Goal: Navigation & Orientation: Understand site structure

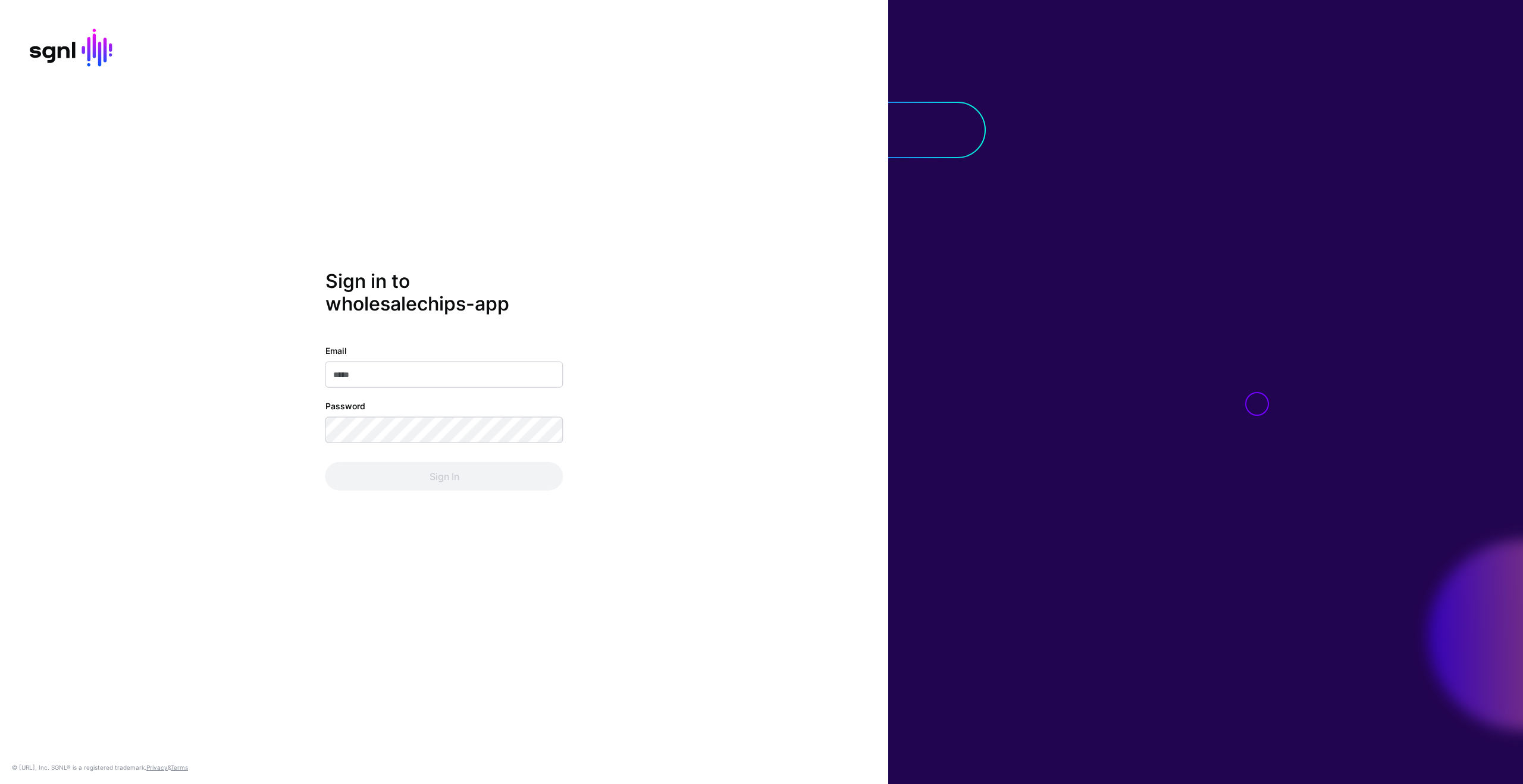
click at [0, 783] on com-1password-button at bounding box center [0, 784] width 0 height 0
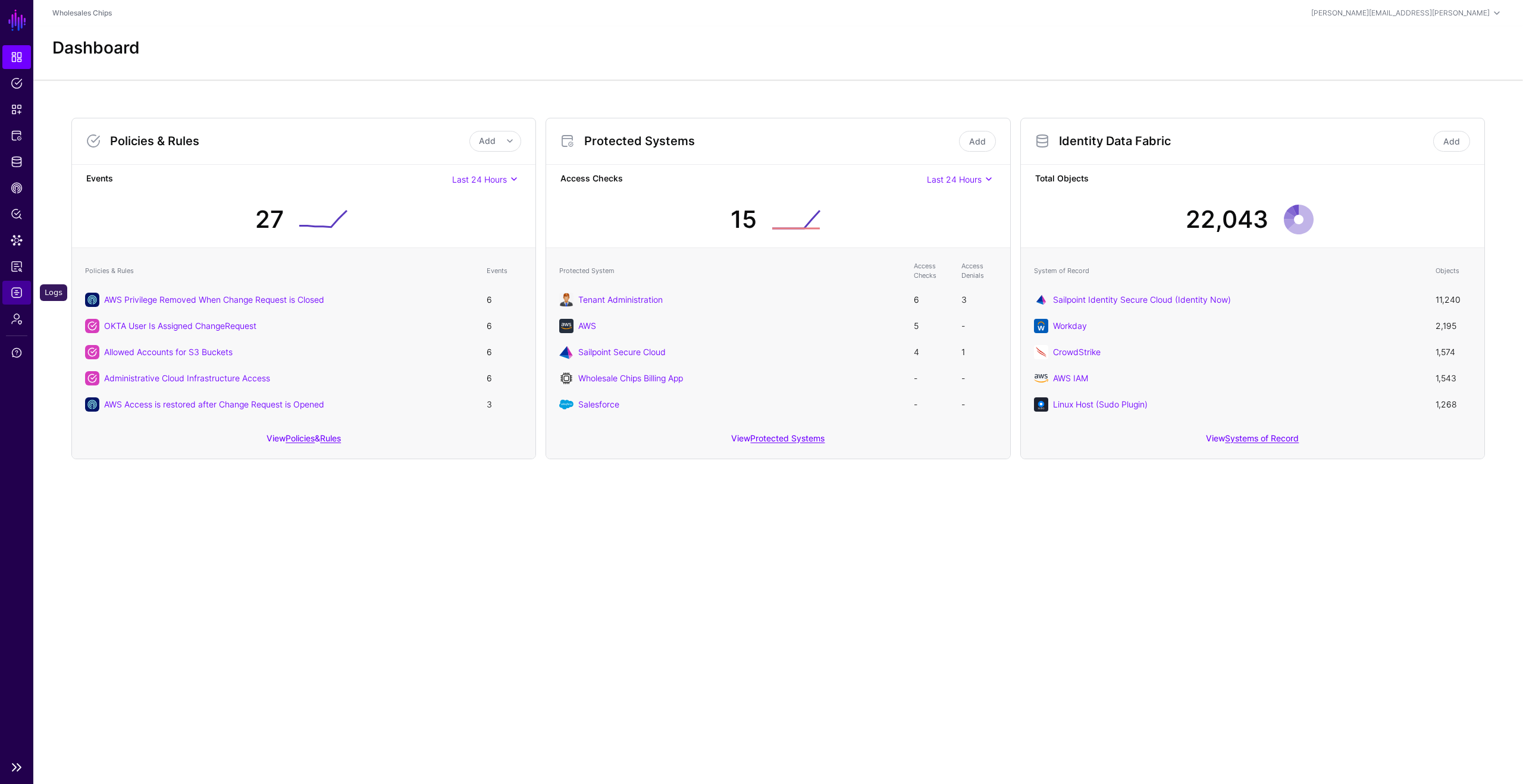
click at [11, 298] on span "Logs" at bounding box center [16, 292] width 12 height 12
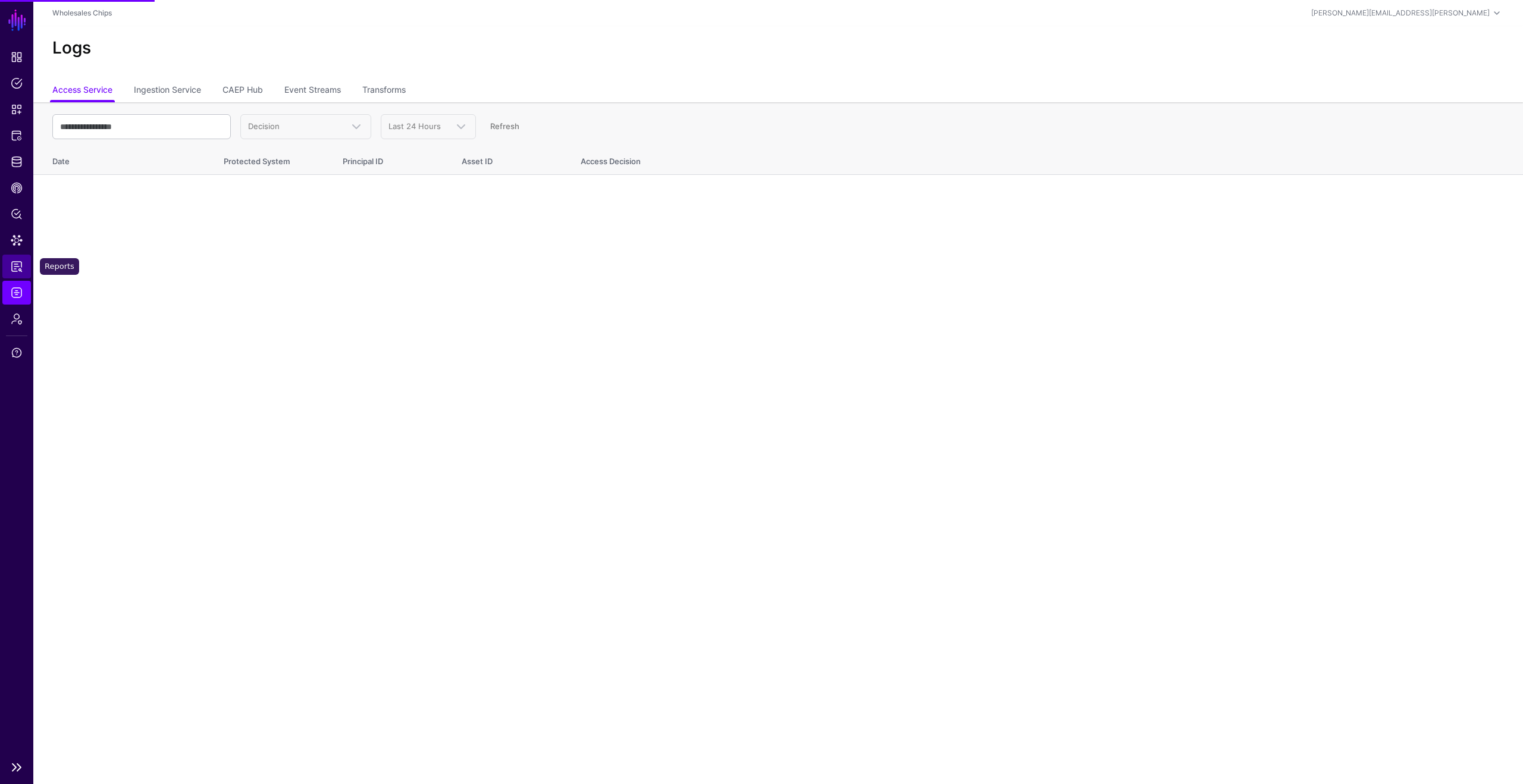
click at [20, 270] on span "Reports" at bounding box center [16, 266] width 12 height 12
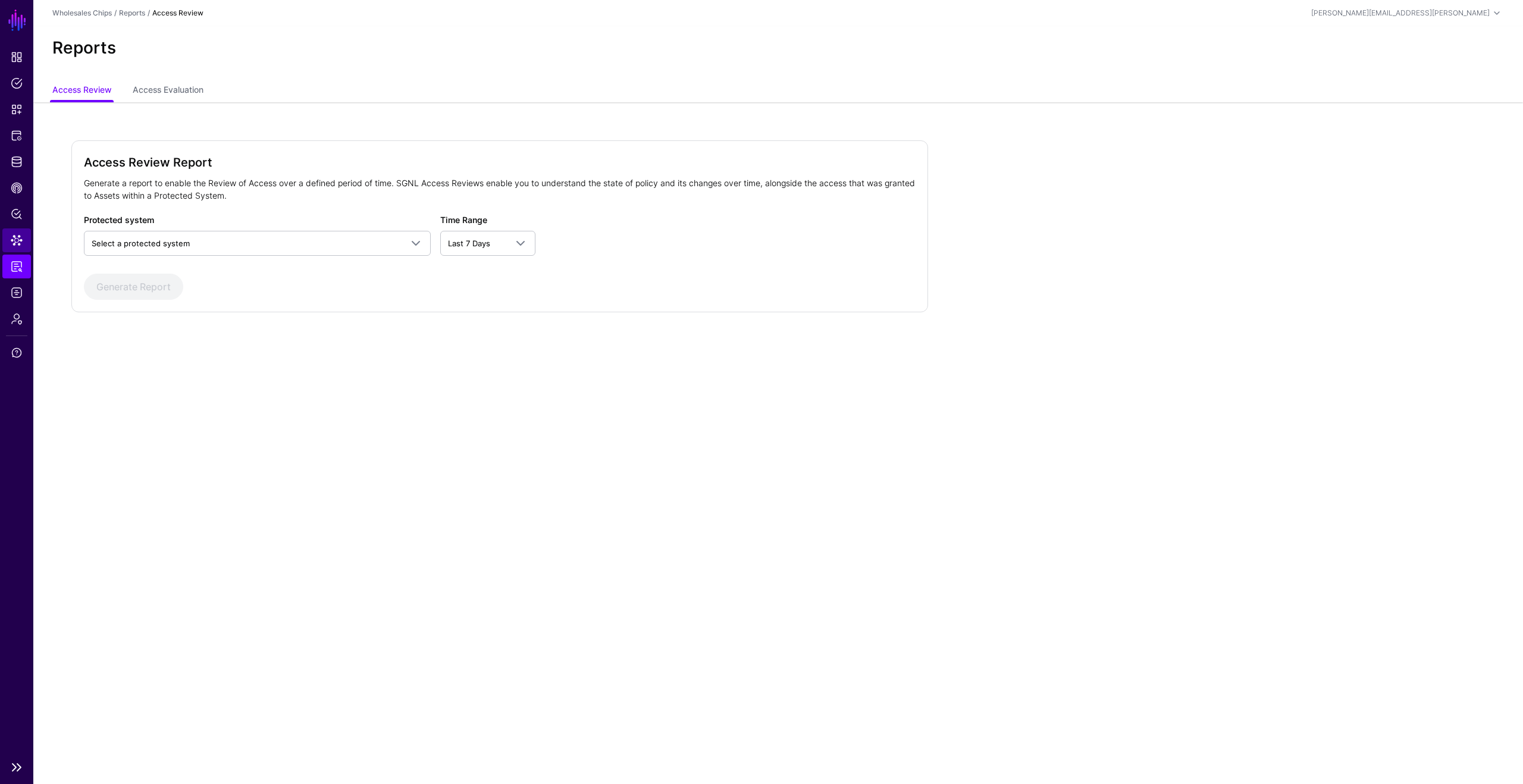
click at [29, 239] on link "Data Lens" at bounding box center [17, 240] width 28 height 24
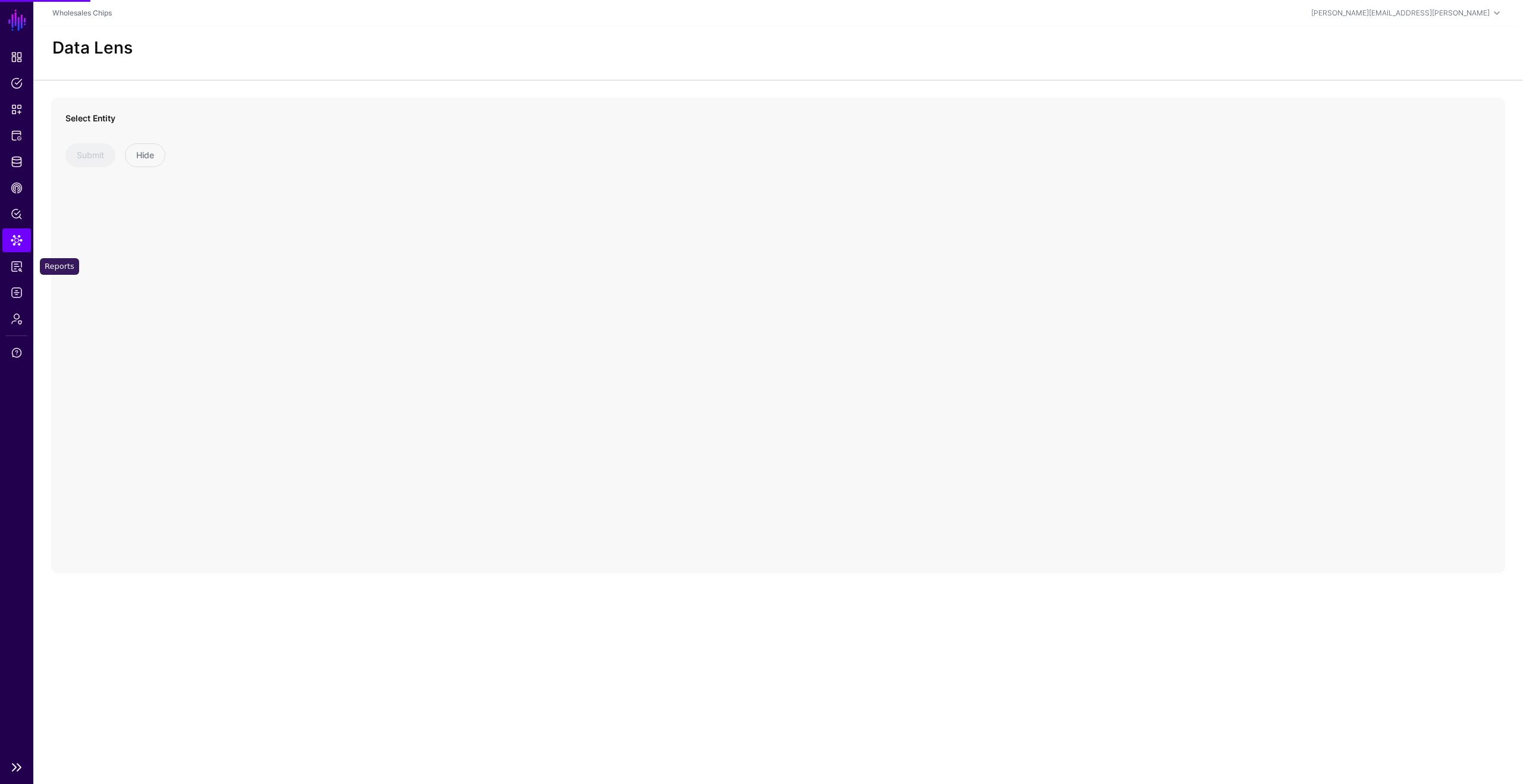
drag, startPoint x: 21, startPoint y: 261, endPoint x: 21, endPoint y: 241, distance: 20.0
click at [21, 261] on span "Reports" at bounding box center [16, 266] width 12 height 12
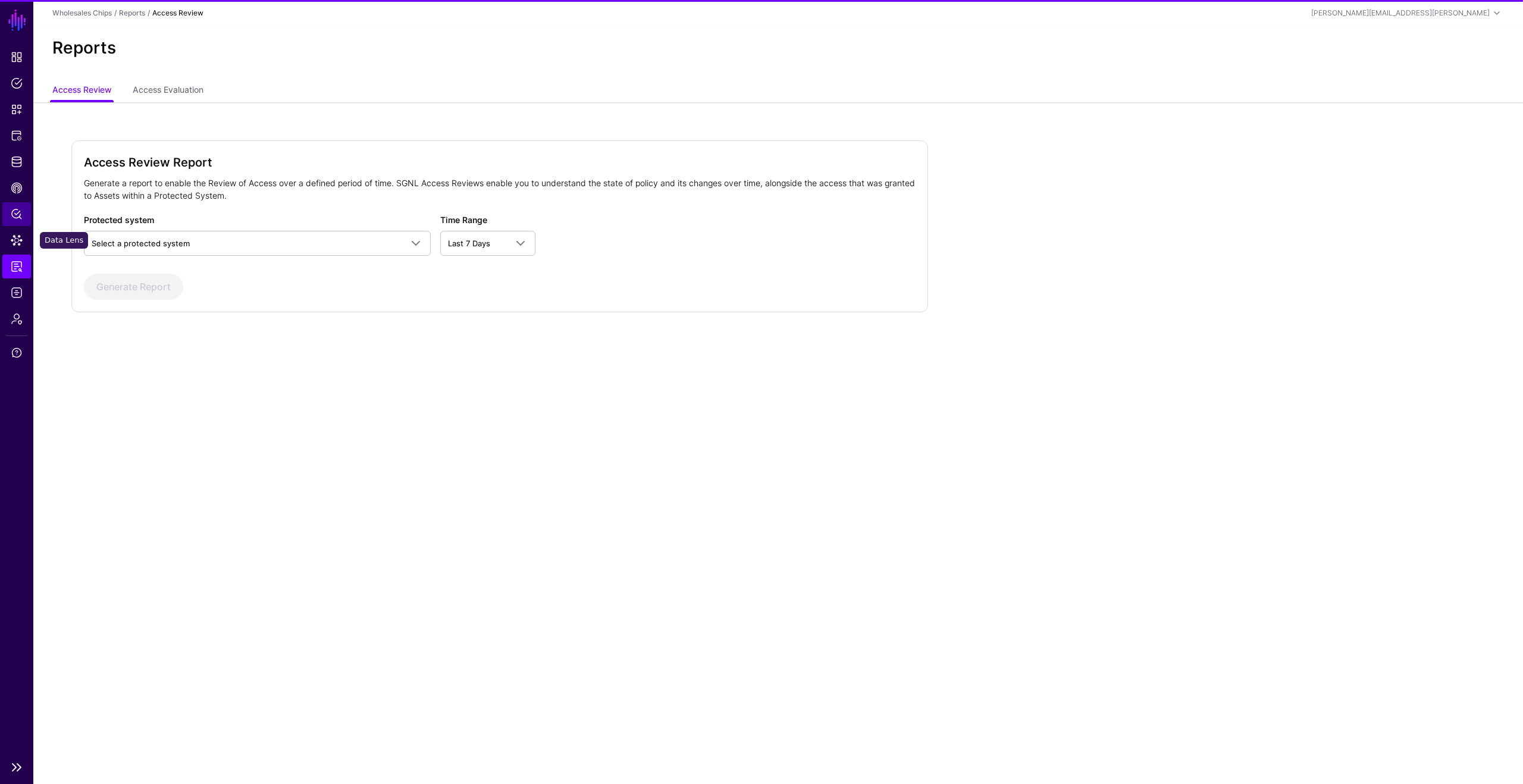
click at [16, 218] on span "Policy Lens" at bounding box center [16, 214] width 12 height 12
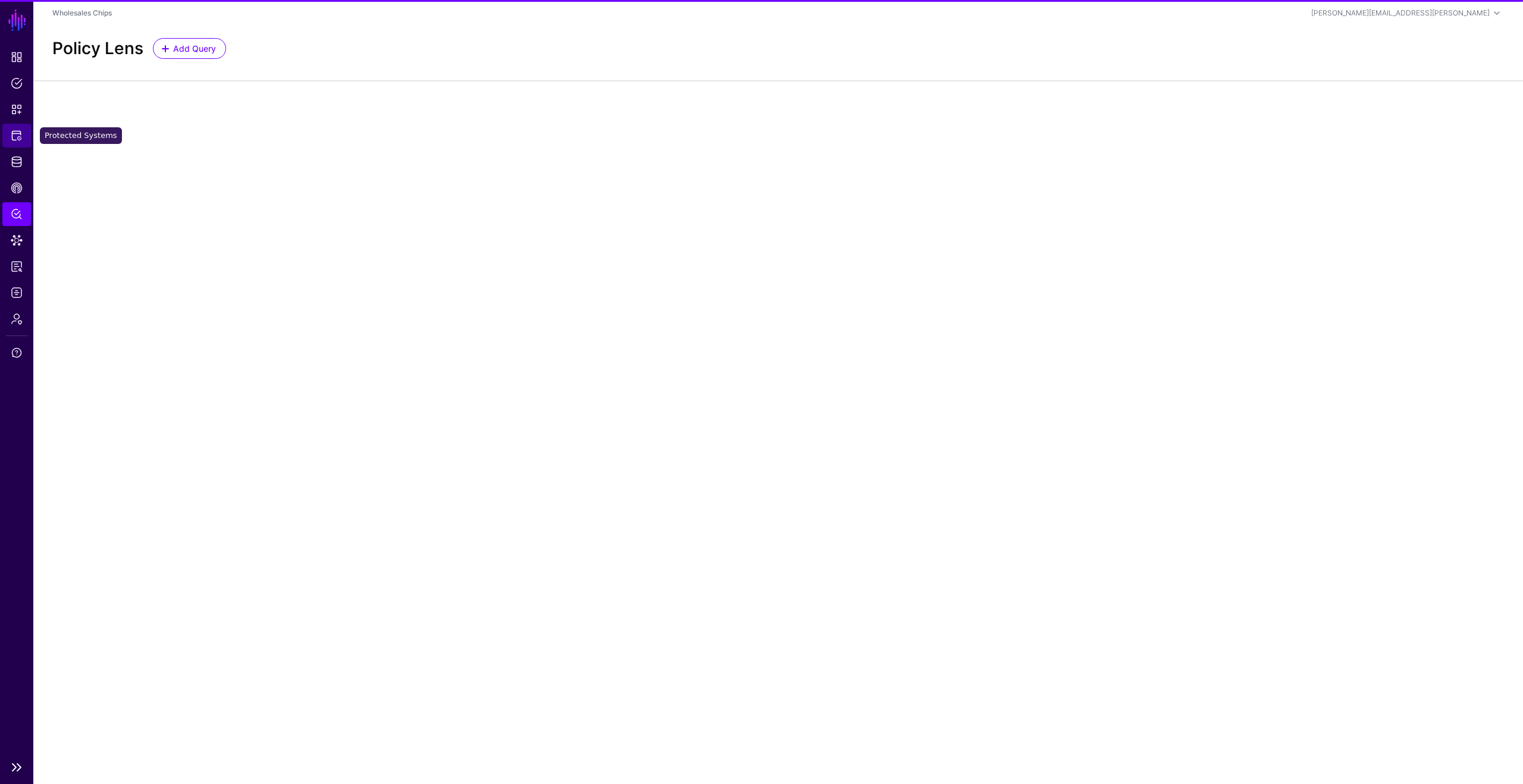
click at [17, 137] on span "Protected Systems" at bounding box center [16, 136] width 12 height 12
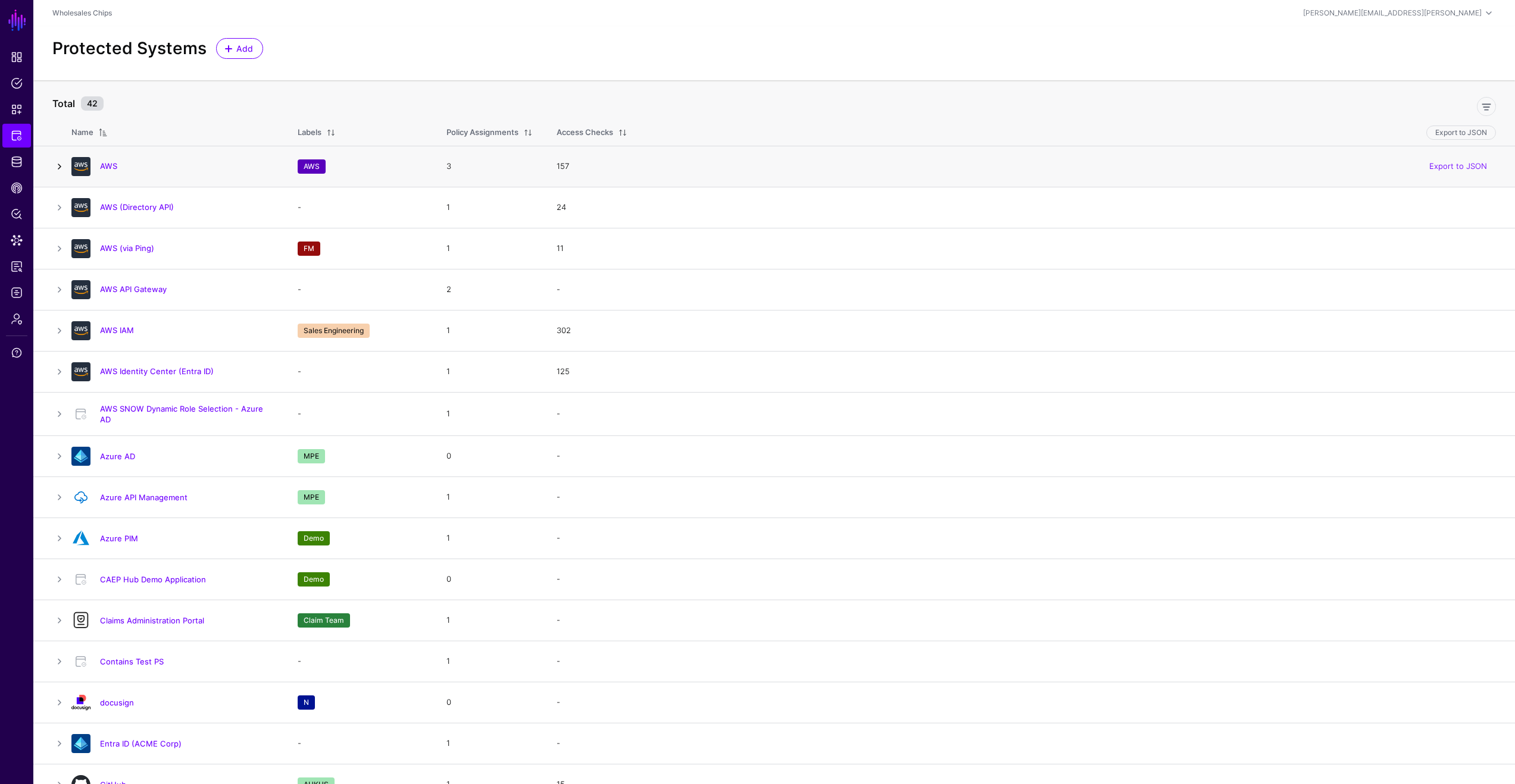
click at [66, 166] on link at bounding box center [59, 166] width 14 height 14
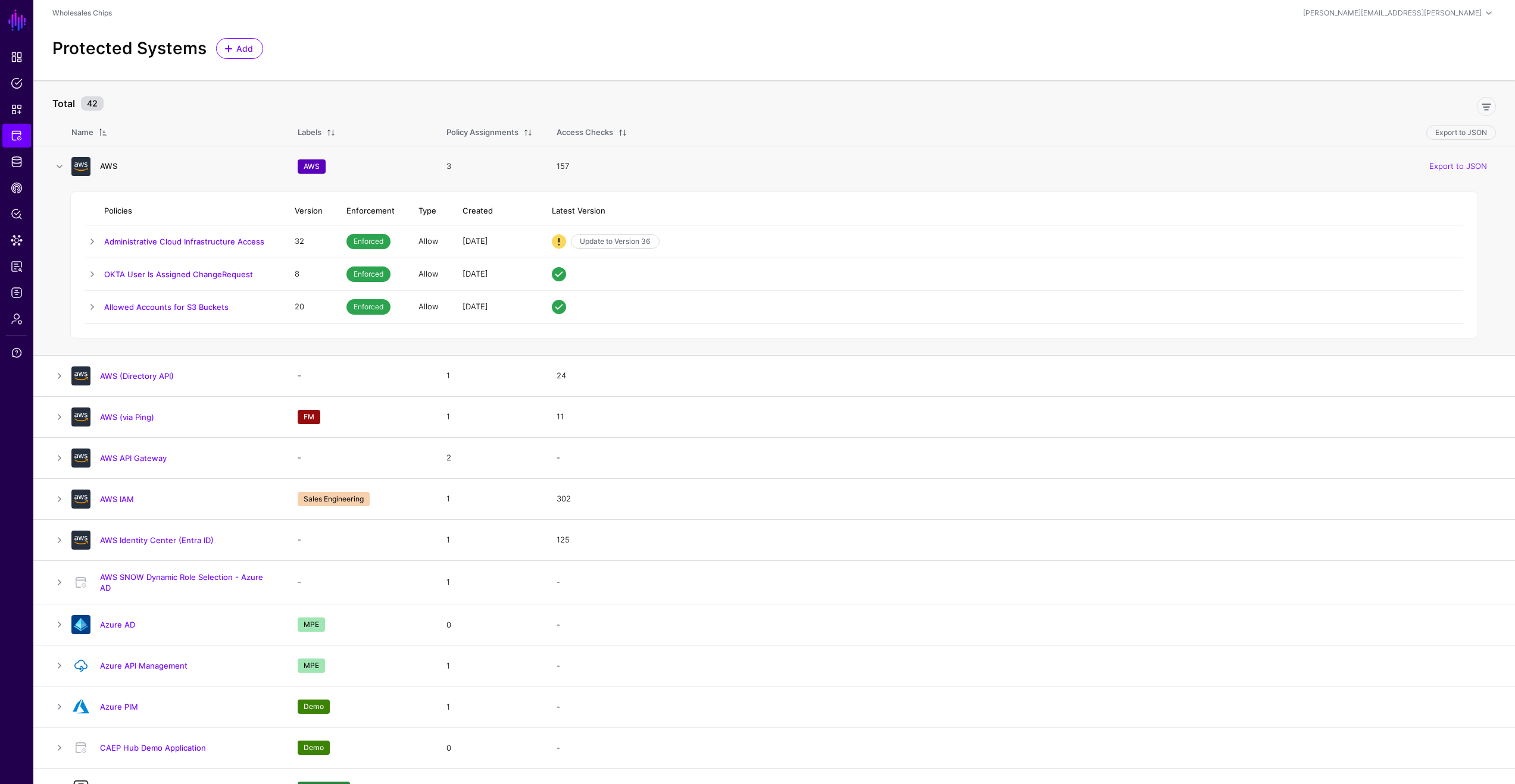
click at [113, 170] on link "AWS" at bounding box center [109, 166] width 17 height 9
